Goal: Information Seeking & Learning: Learn about a topic

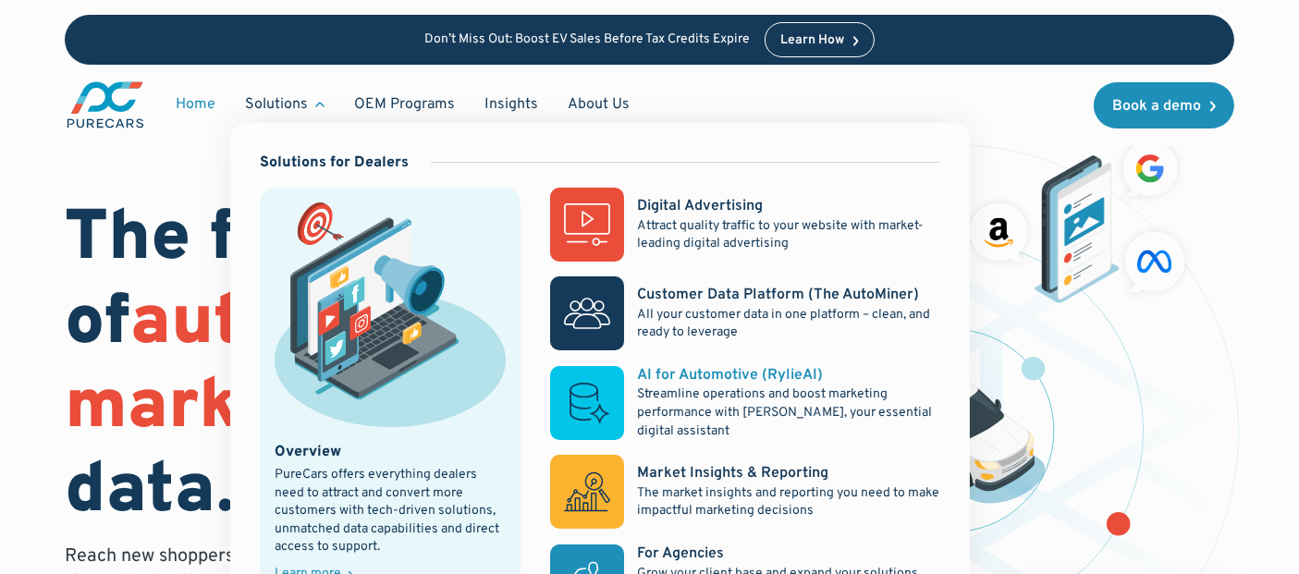
click at [722, 384] on div "AI for Automotive (RylieAI)" at bounding box center [730, 375] width 186 height 20
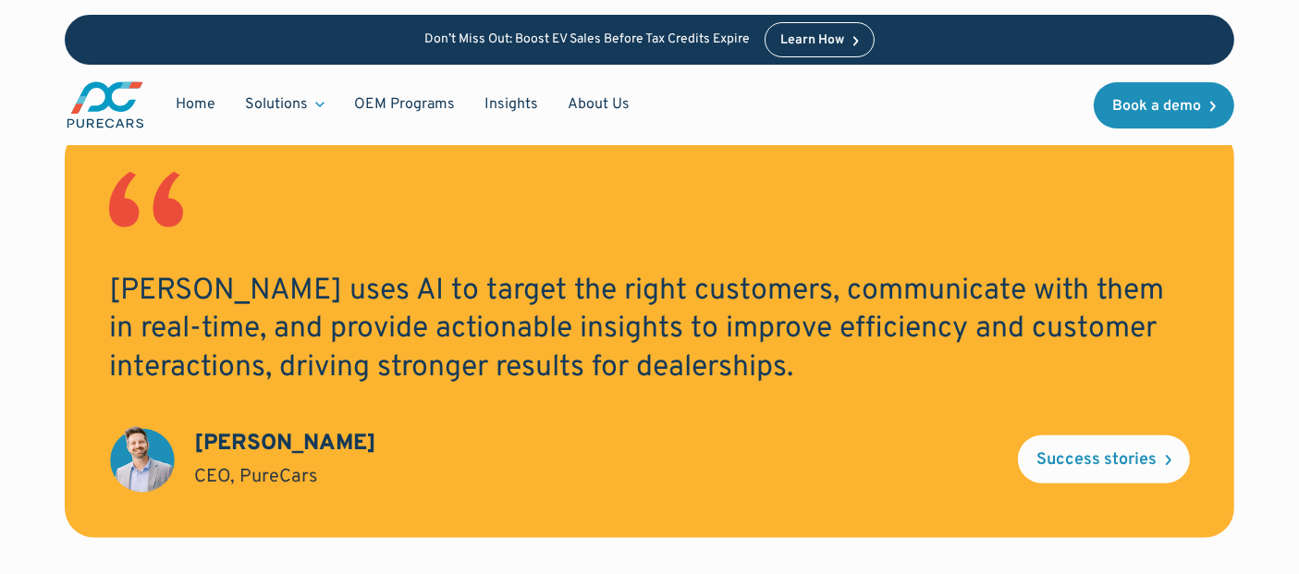
scroll to position [1795, 0]
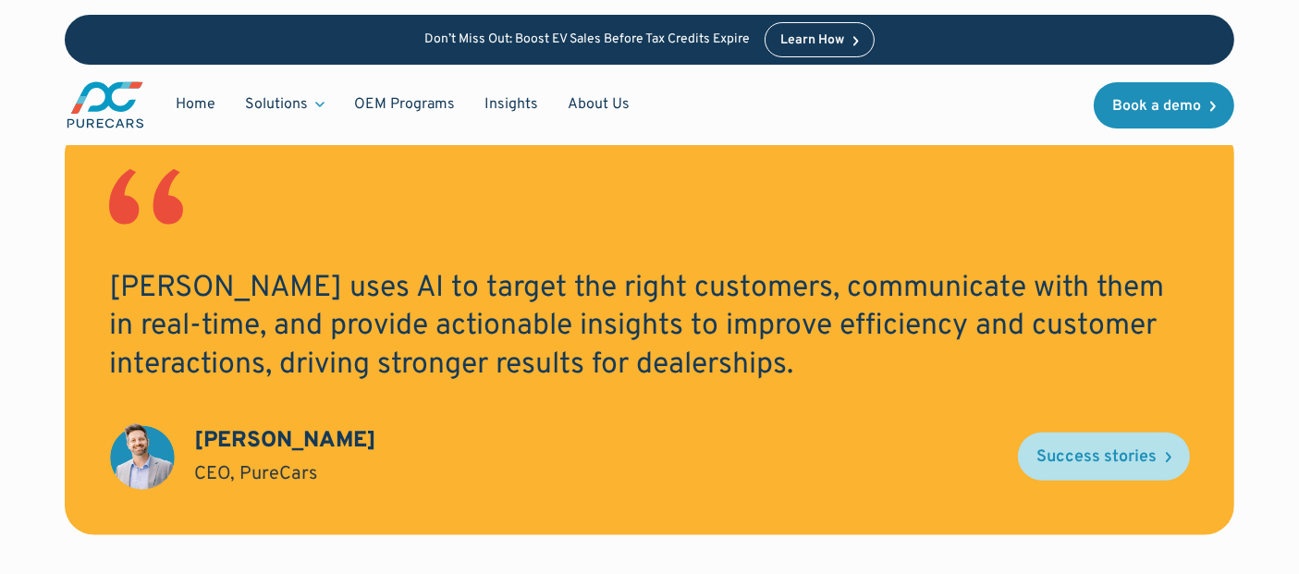
click at [1104, 466] on div "Success stories" at bounding box center [1096, 457] width 120 height 17
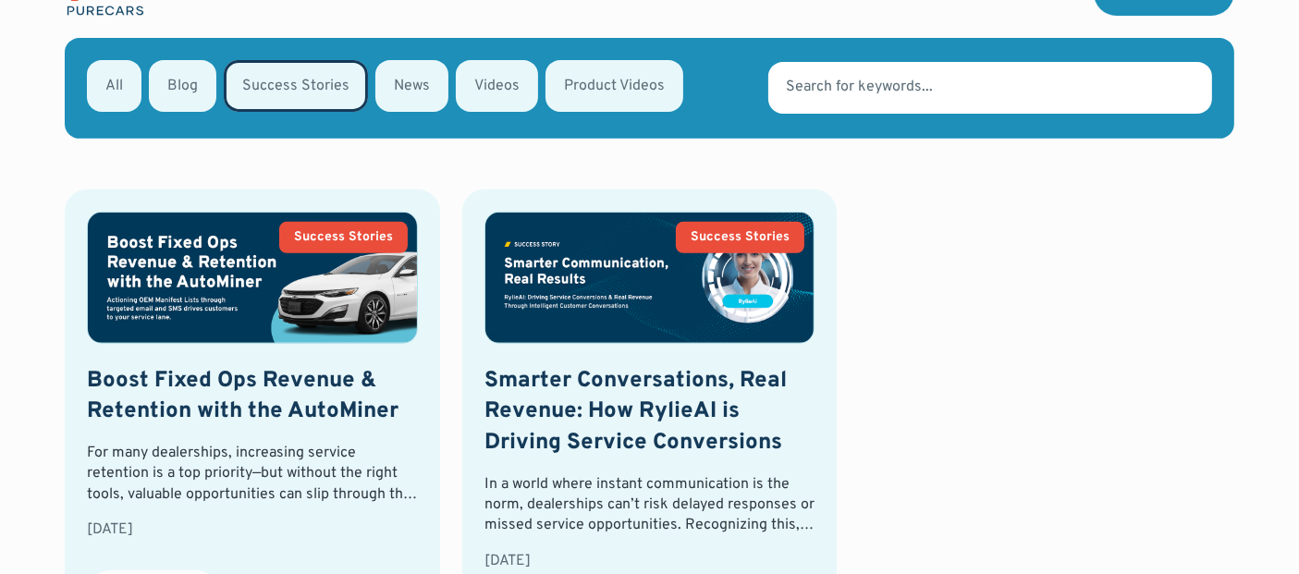
scroll to position [763, 0]
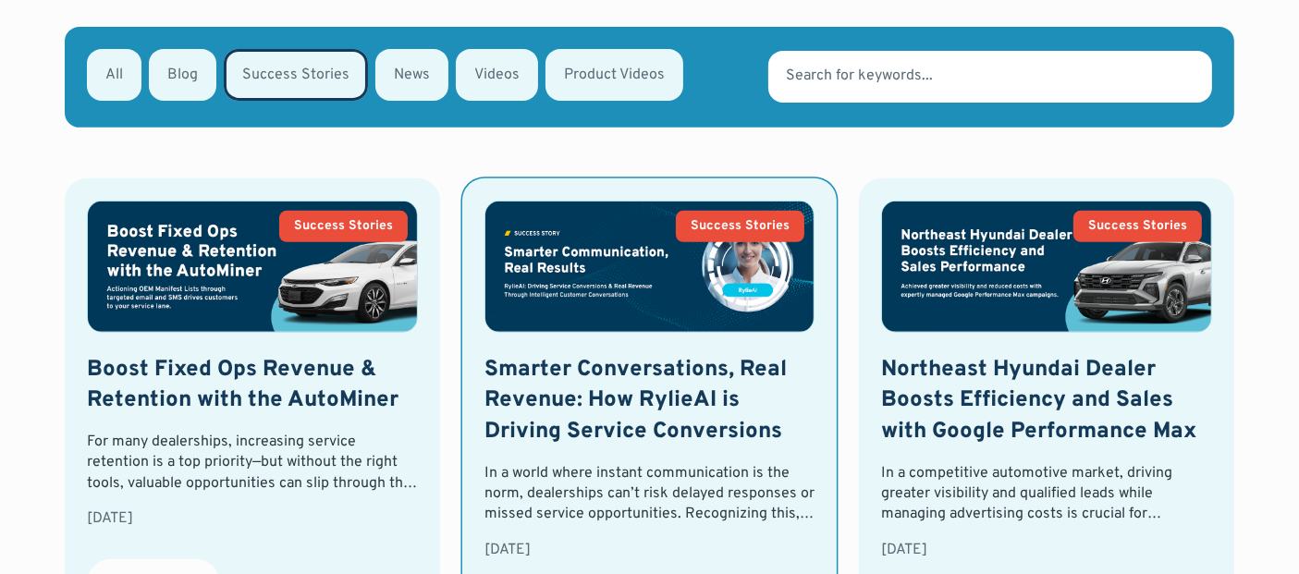
click at [630, 381] on h2 "Smarter Conversations, Real Revenue: How RylieAI is Driving Service Conversions" at bounding box center [649, 401] width 331 height 93
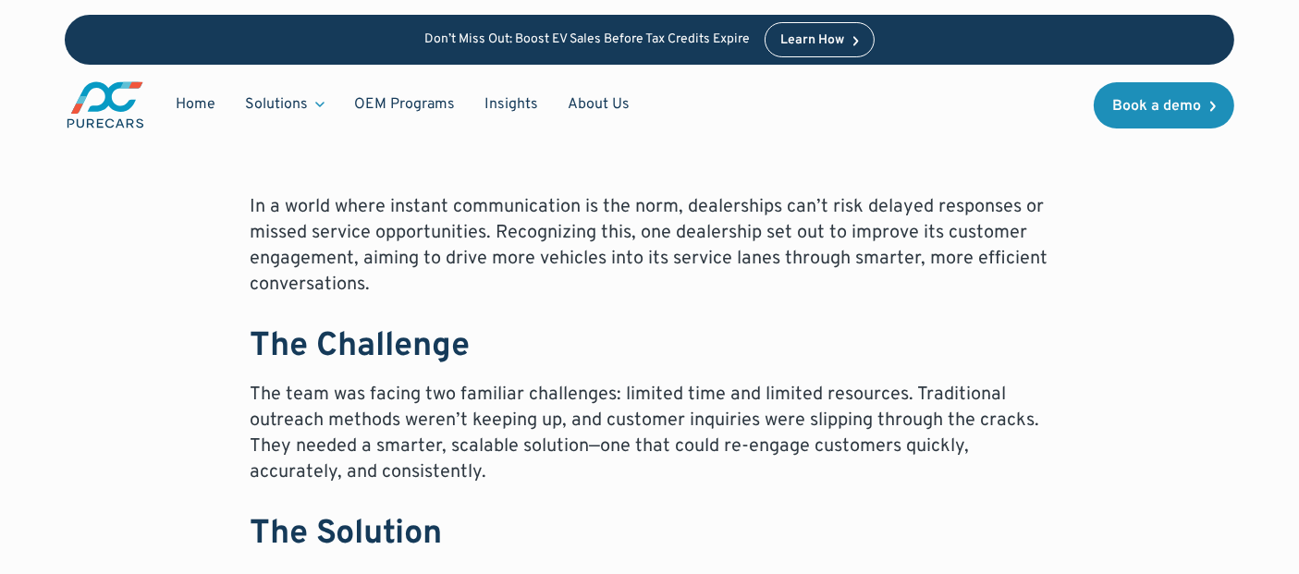
scroll to position [775, 0]
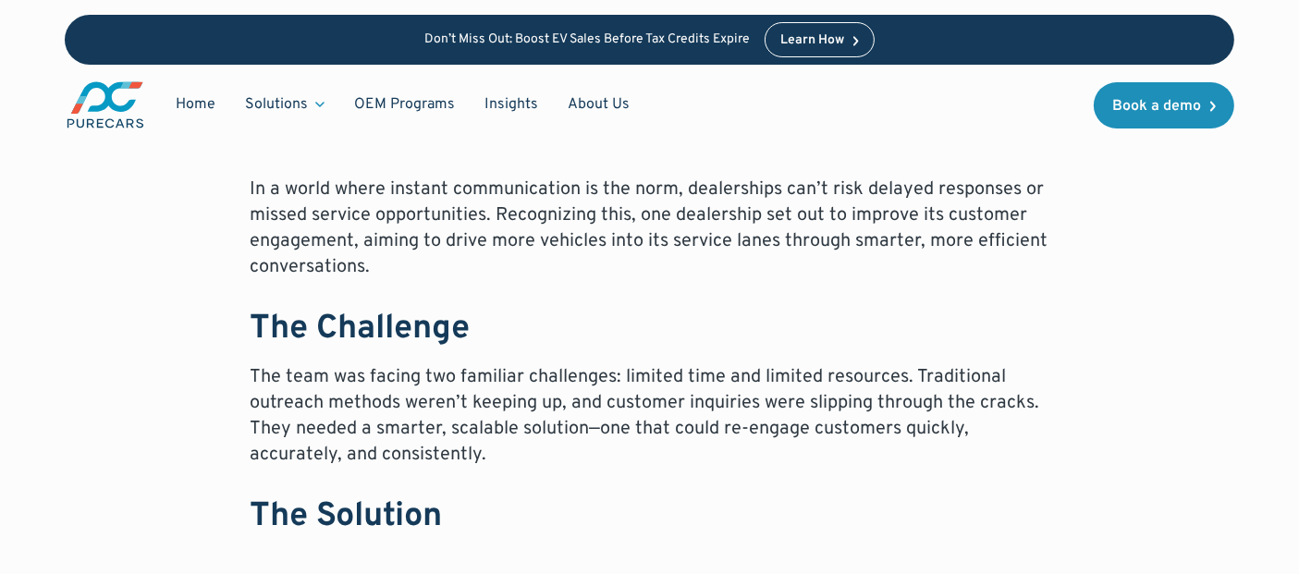
drag, startPoint x: 1304, startPoint y: 35, endPoint x: 1313, endPoint y: 131, distance: 96.6
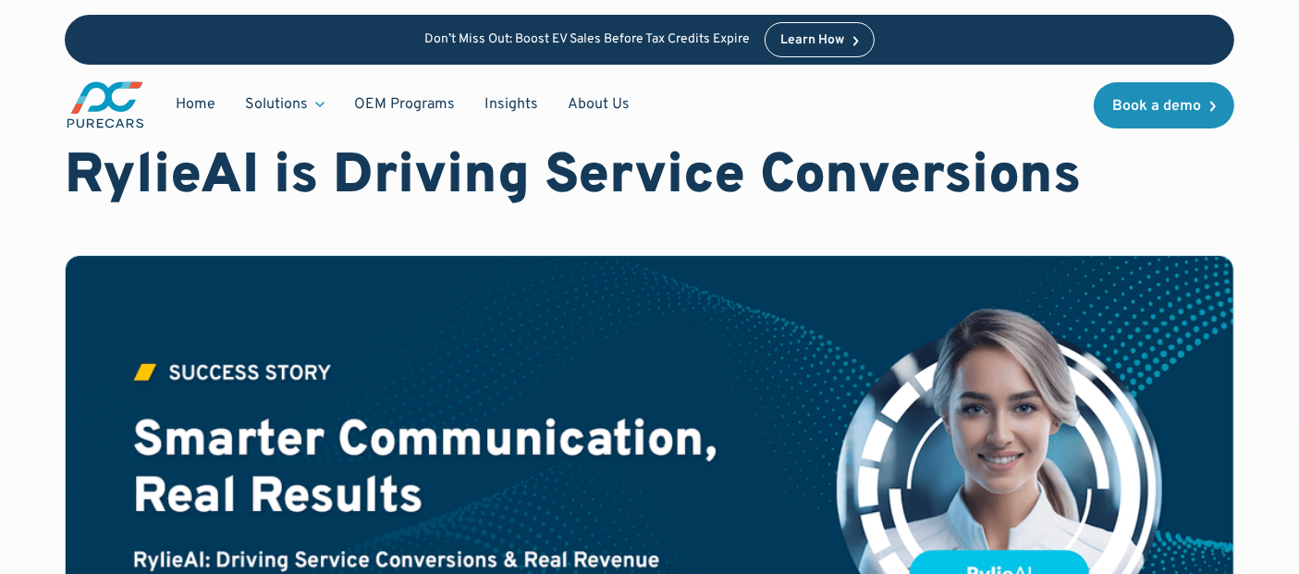
scroll to position [145, 0]
